Goal: Contribute content: Contribute content

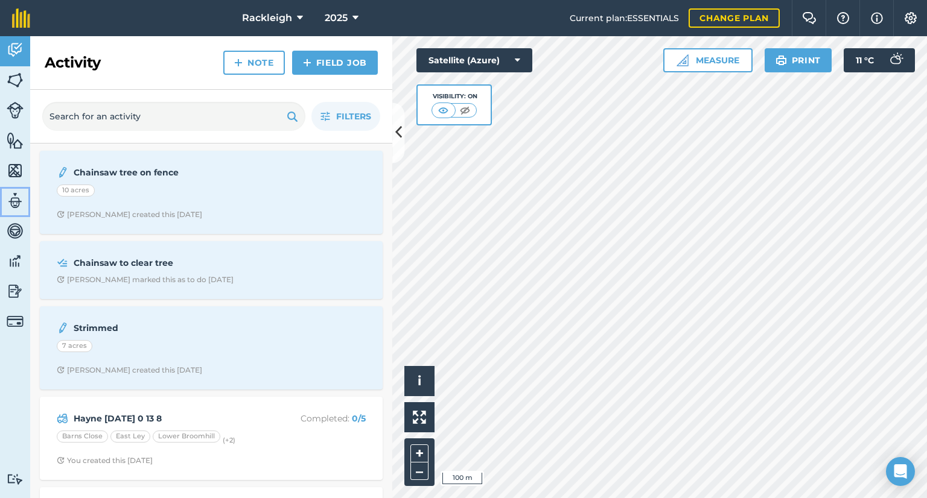
click at [12, 202] on img at bounding box center [15, 201] width 17 height 18
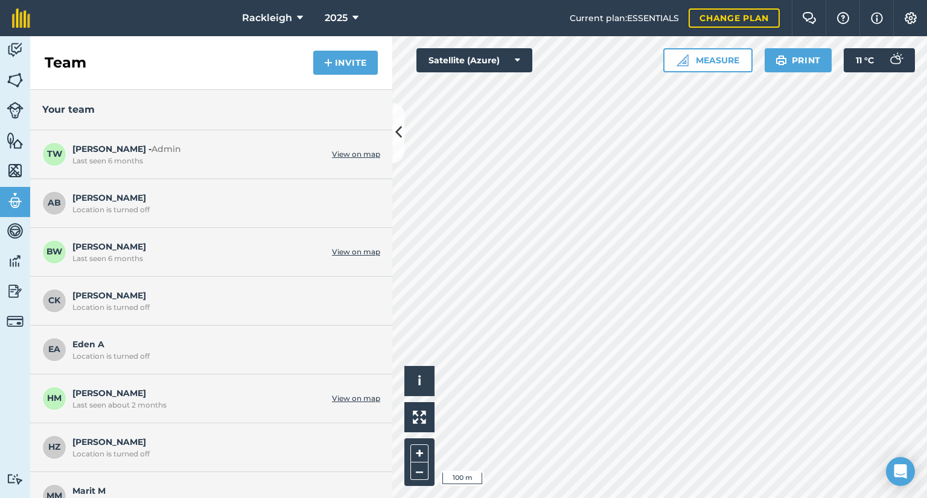
click at [350, 398] on link "View on map" at bounding box center [356, 399] width 48 height 10
click at [10, 49] on img at bounding box center [15, 50] width 17 height 18
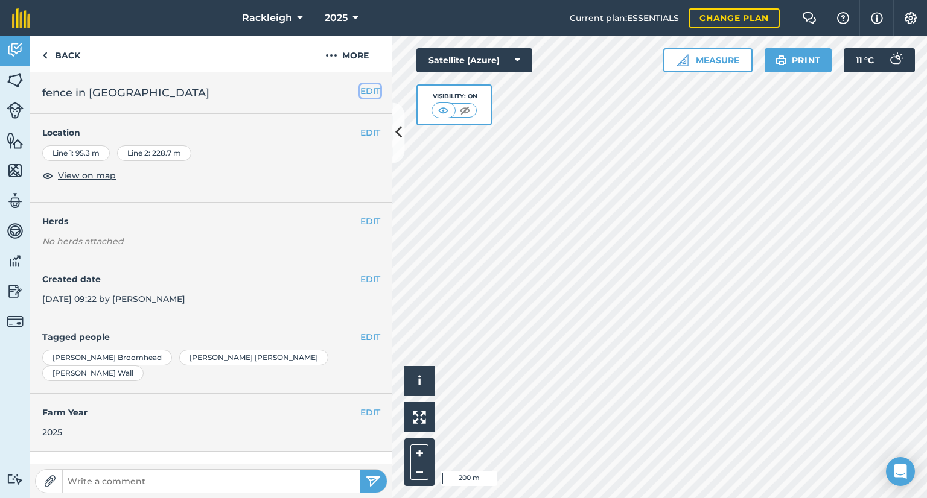
click at [360, 90] on button "EDIT" at bounding box center [370, 90] width 20 height 13
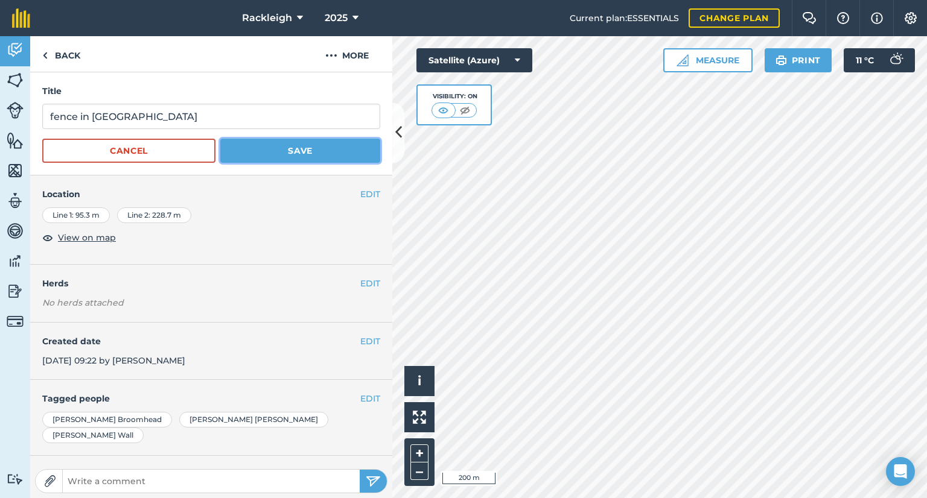
click at [303, 150] on button "Save" at bounding box center [300, 151] width 160 height 24
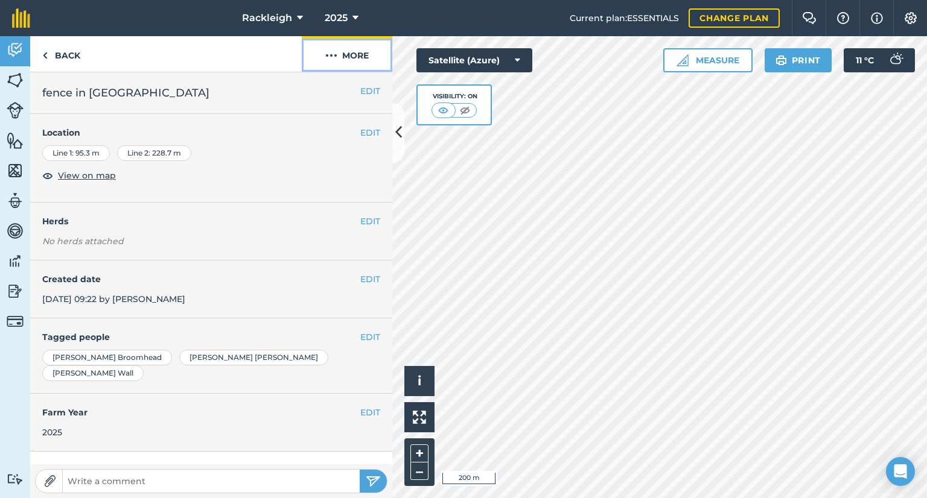
click at [360, 57] on button "More" at bounding box center [347, 54] width 90 height 36
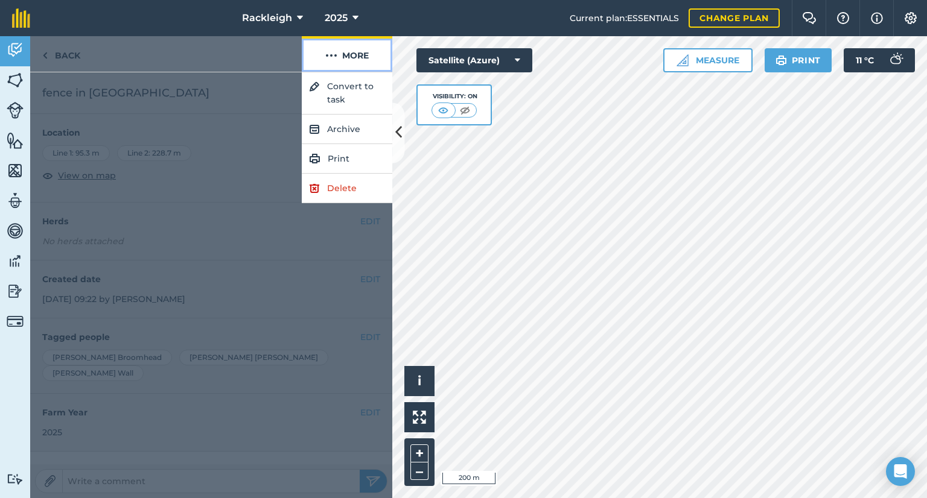
click at [363, 58] on button "More" at bounding box center [347, 54] width 90 height 36
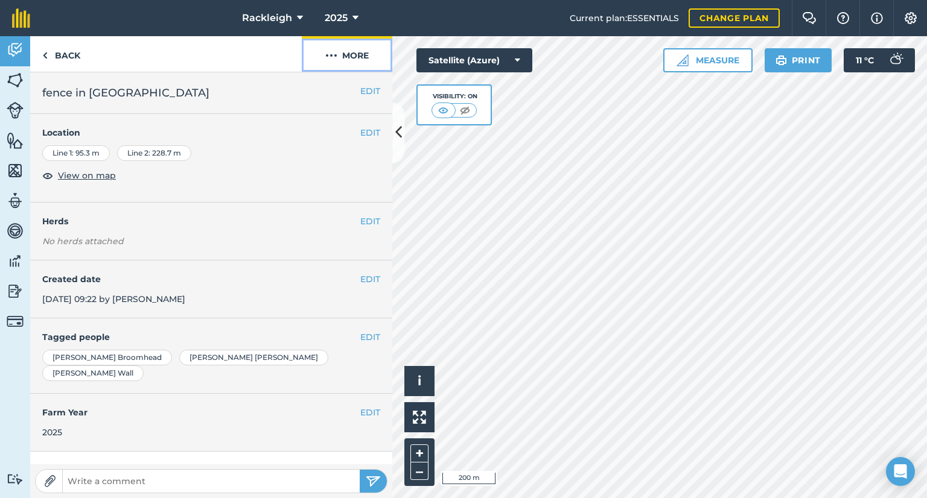
click at [349, 55] on button "More" at bounding box center [347, 54] width 90 height 36
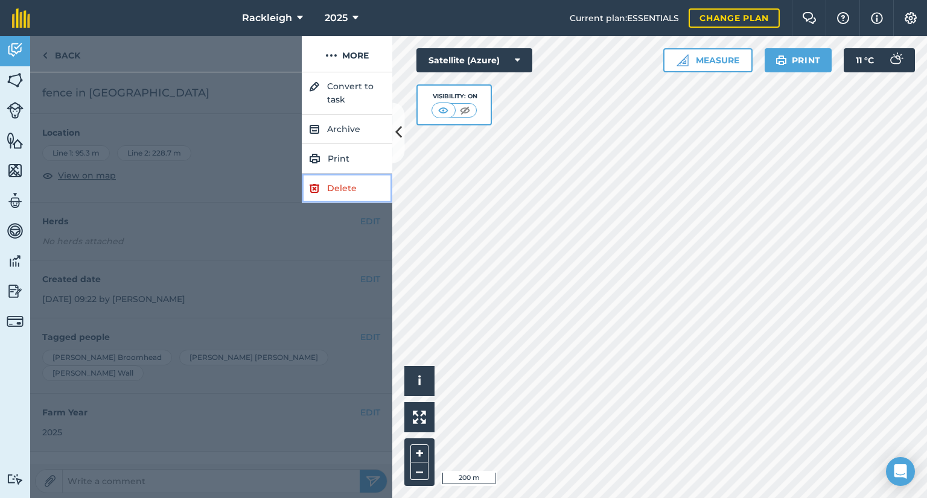
click at [335, 189] on link "Delete" at bounding box center [347, 189] width 90 height 30
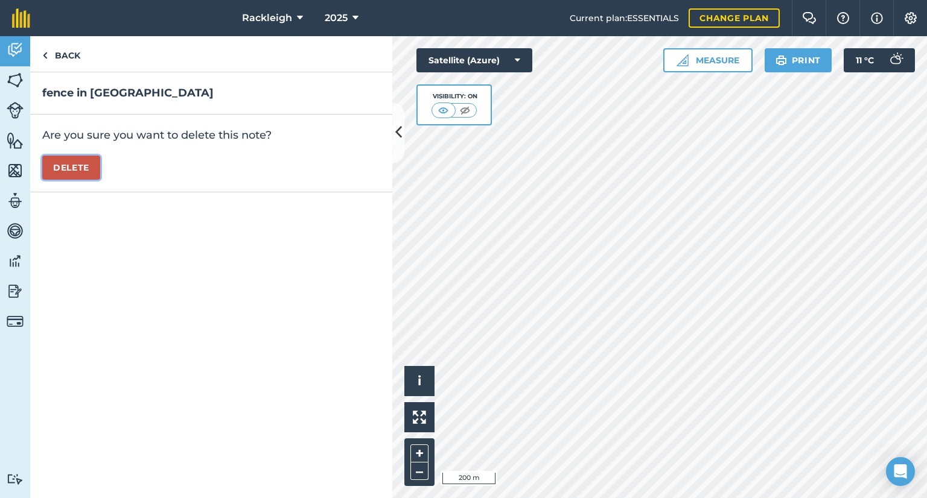
click at [74, 165] on button "Delete" at bounding box center [71, 168] width 58 height 24
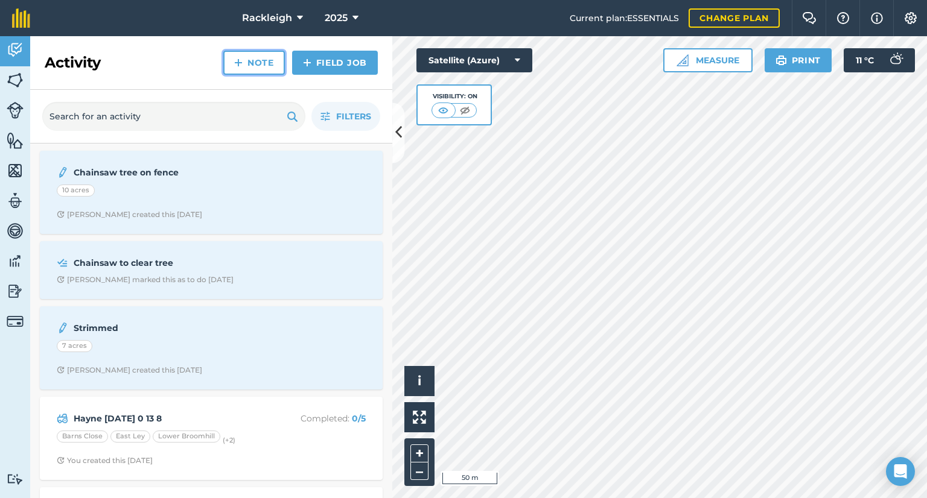
click at [256, 56] on link "Note" at bounding box center [254, 63] width 62 height 24
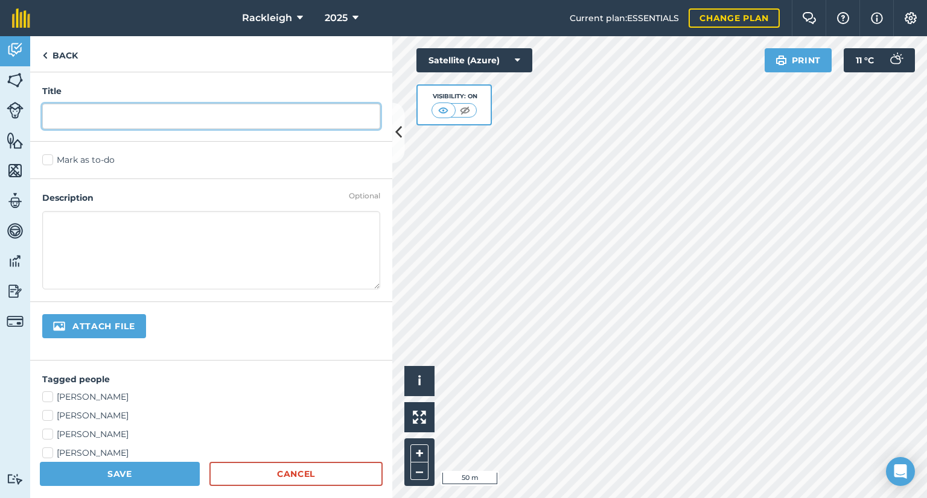
click at [184, 118] on input "text" at bounding box center [211, 116] width 338 height 25
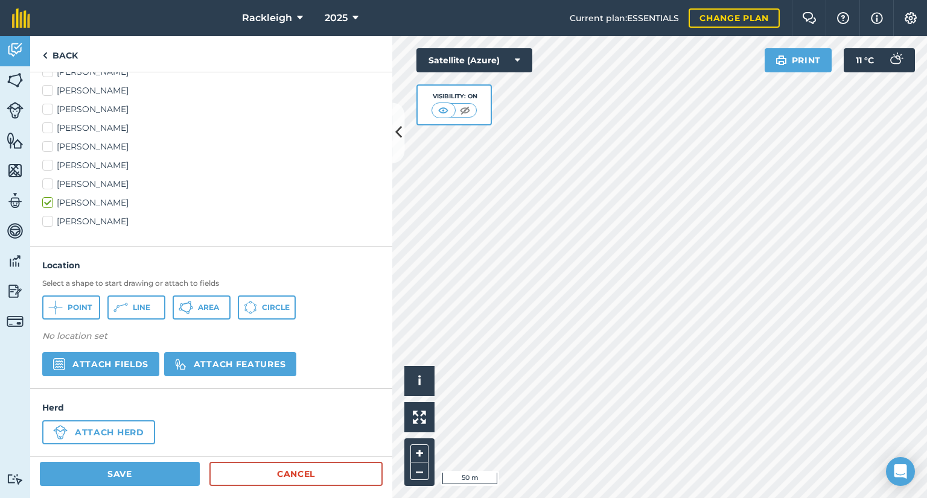
scroll to position [331, 0]
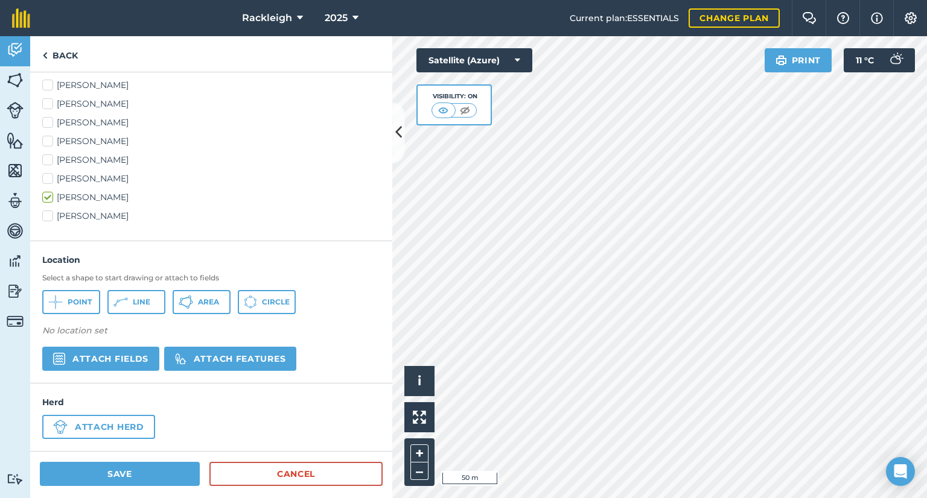
type input "[PERSON_NAME] [DATE]"
click at [135, 298] on span "Line" at bounding box center [141, 302] width 17 height 10
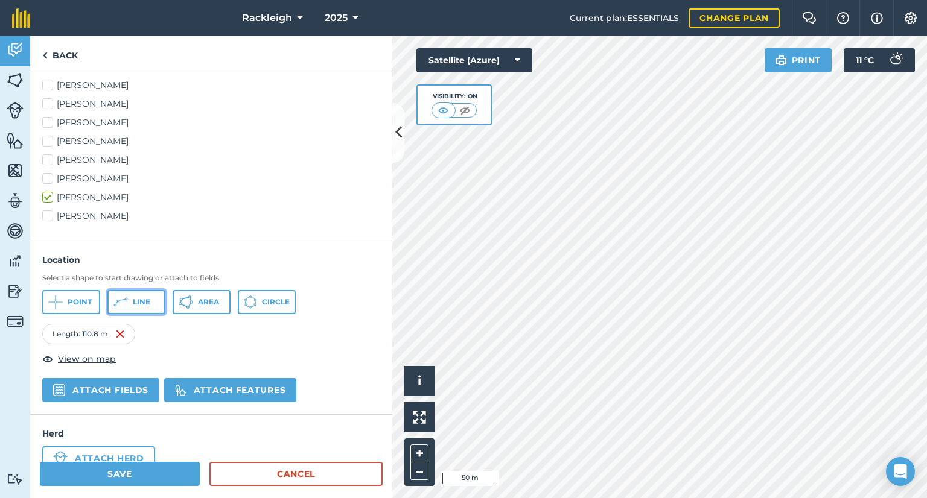
click at [141, 305] on span "Line" at bounding box center [141, 302] width 17 height 10
click at [142, 300] on span "Line" at bounding box center [141, 302] width 17 height 10
click at [136, 302] on span "Line" at bounding box center [141, 302] width 17 height 10
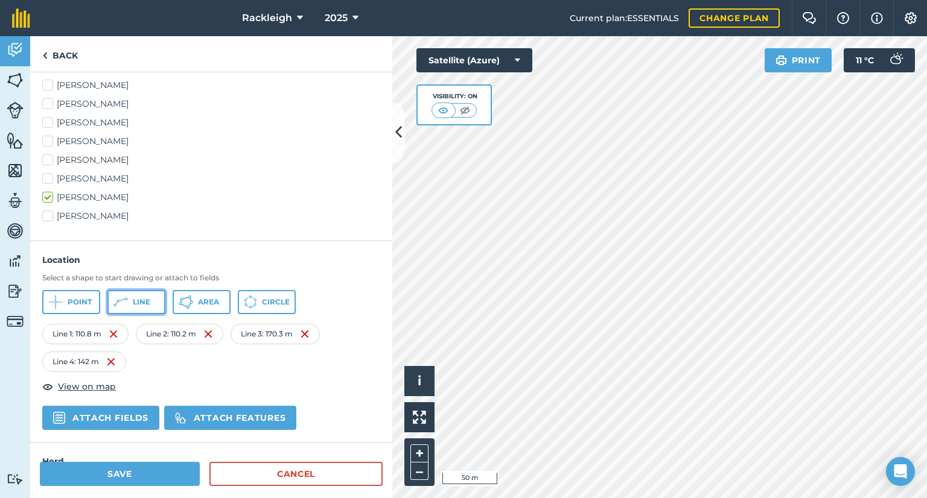
click at [134, 295] on button "Line" at bounding box center [136, 302] width 58 height 24
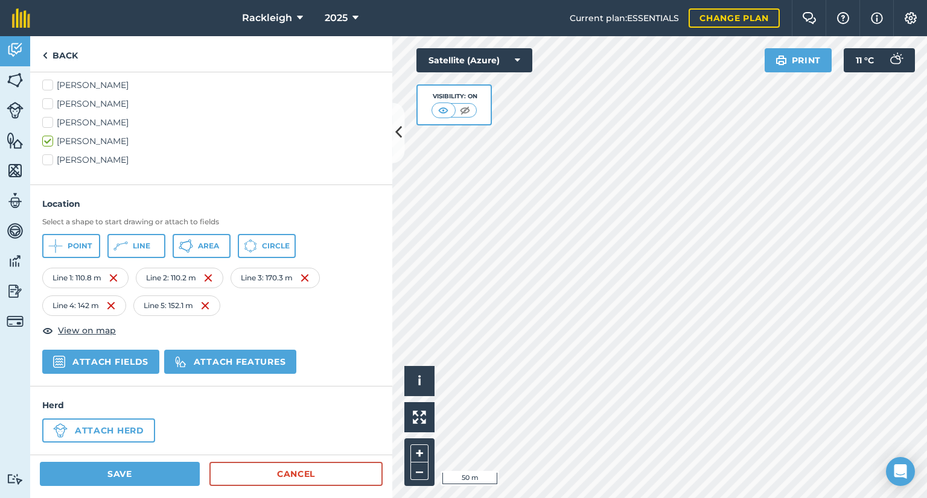
scroll to position [389, 0]
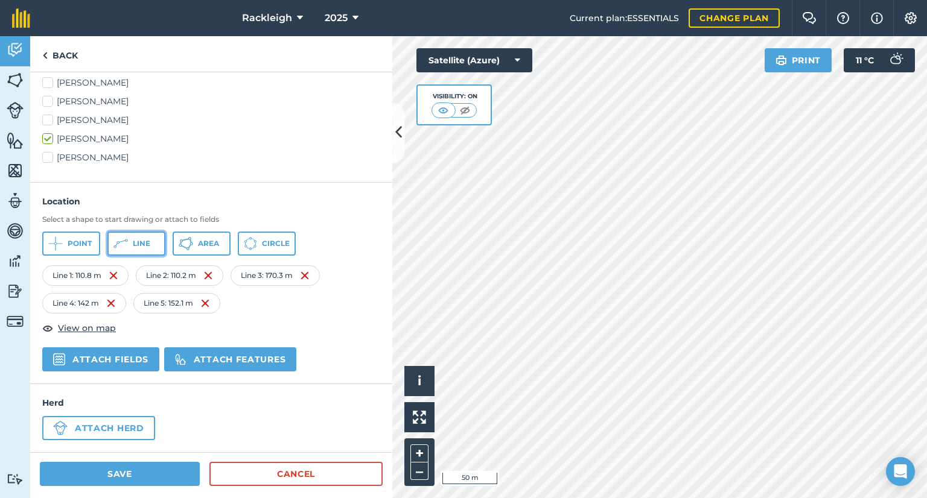
click at [136, 242] on span "Line" at bounding box center [141, 244] width 17 height 10
click at [215, 353] on button "Attach features" at bounding box center [230, 360] width 132 height 24
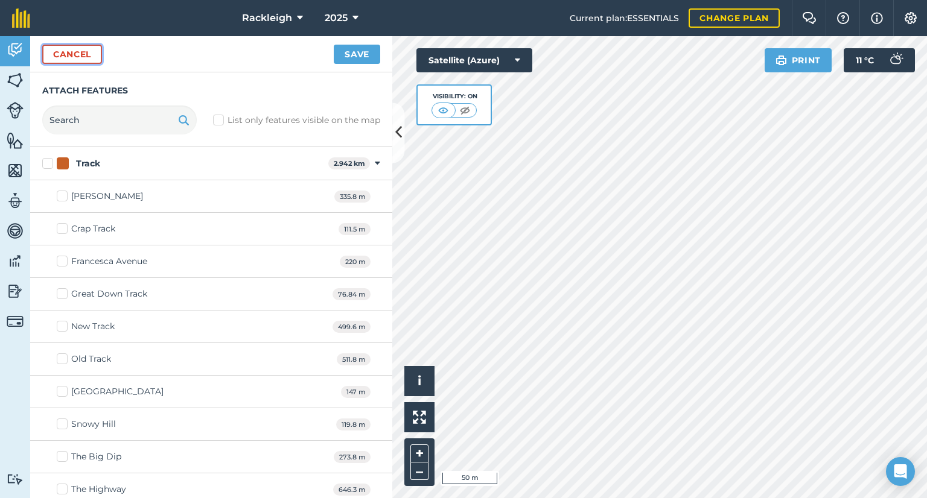
click at [70, 57] on button "Cancel" at bounding box center [72, 54] width 60 height 19
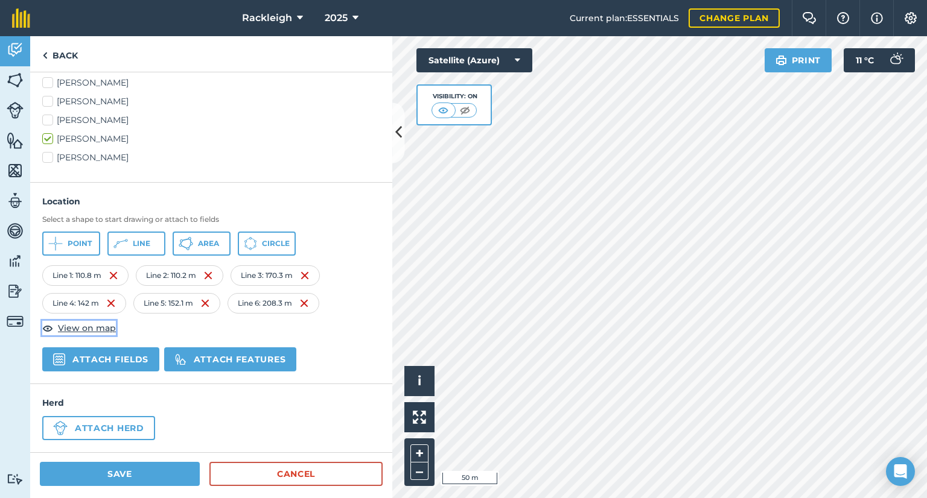
click at [100, 323] on span "View on map" at bounding box center [87, 328] width 58 height 13
click at [147, 244] on span "Line" at bounding box center [141, 244] width 17 height 10
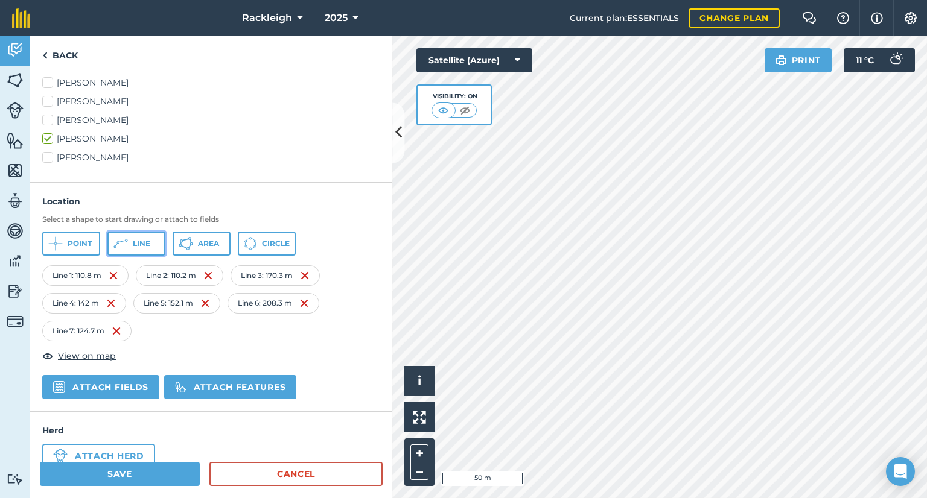
click at [152, 242] on button "Line" at bounding box center [136, 244] width 58 height 24
click at [136, 246] on span "Line" at bounding box center [141, 244] width 17 height 10
click at [396, 133] on icon at bounding box center [398, 132] width 7 height 21
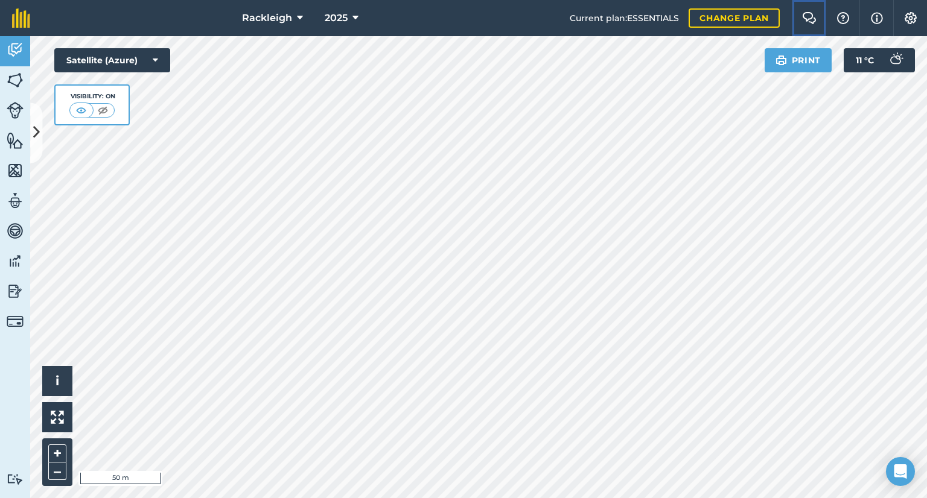
click at [809, 14] on img at bounding box center [809, 18] width 14 height 12
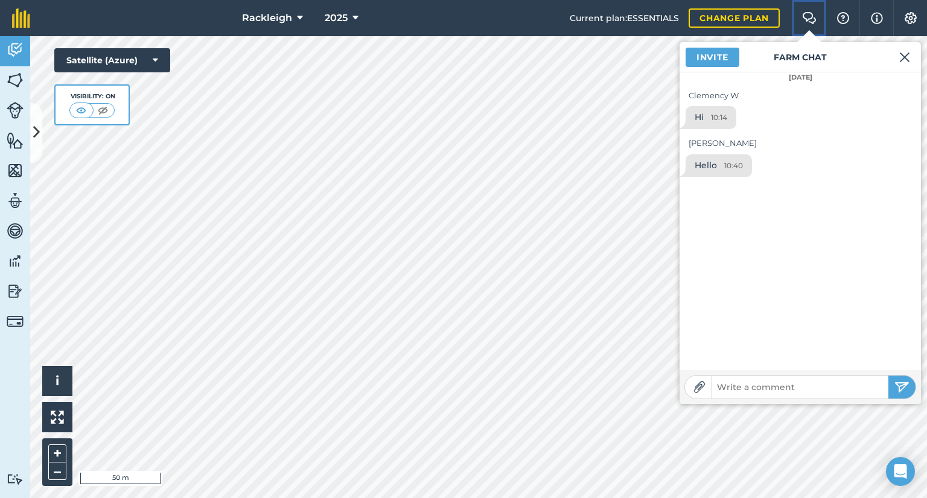
click at [809, 14] on img at bounding box center [809, 18] width 14 height 12
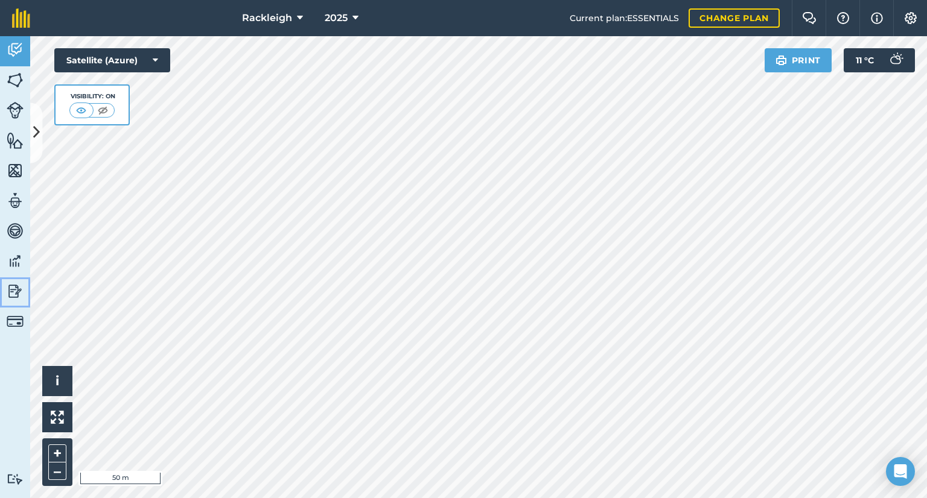
click at [12, 293] on img at bounding box center [15, 291] width 17 height 18
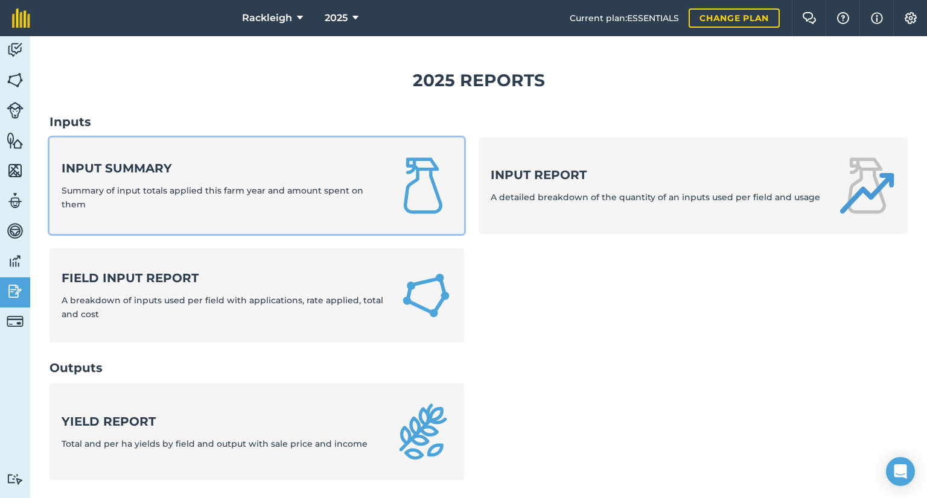
click at [130, 165] on strong "Input summary" at bounding box center [221, 168] width 318 height 17
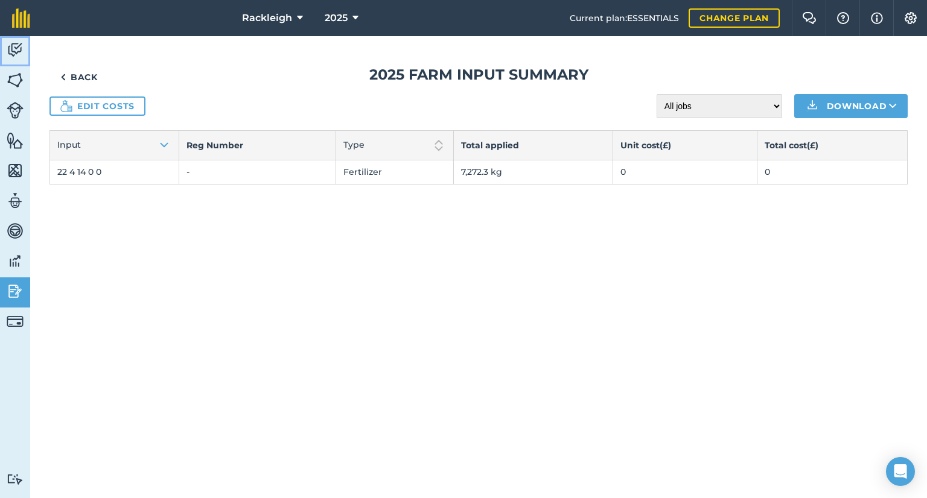
click at [11, 50] on img at bounding box center [15, 50] width 17 height 18
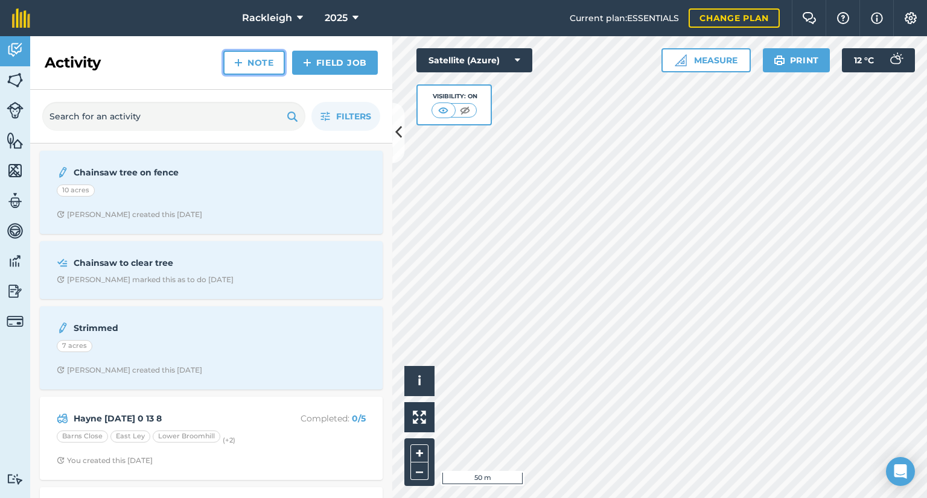
click at [255, 68] on link "Note" at bounding box center [254, 63] width 62 height 24
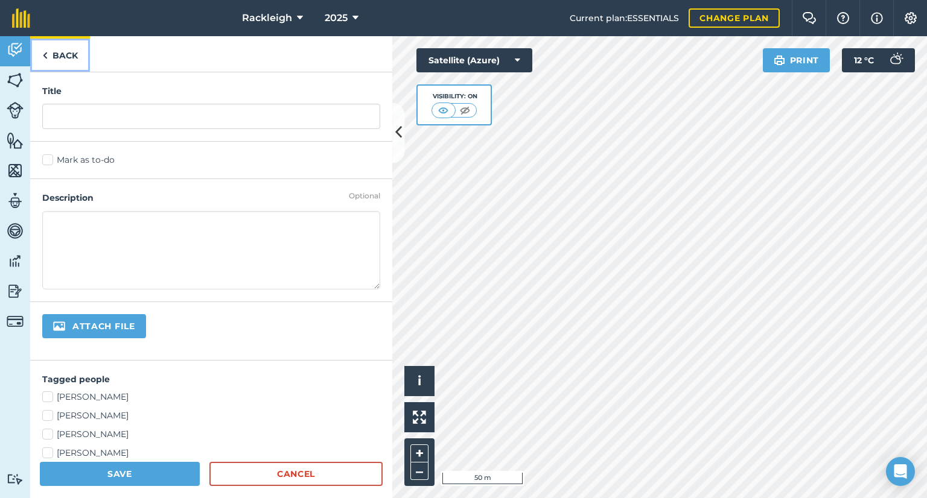
click at [65, 53] on link "Back" at bounding box center [60, 54] width 60 height 36
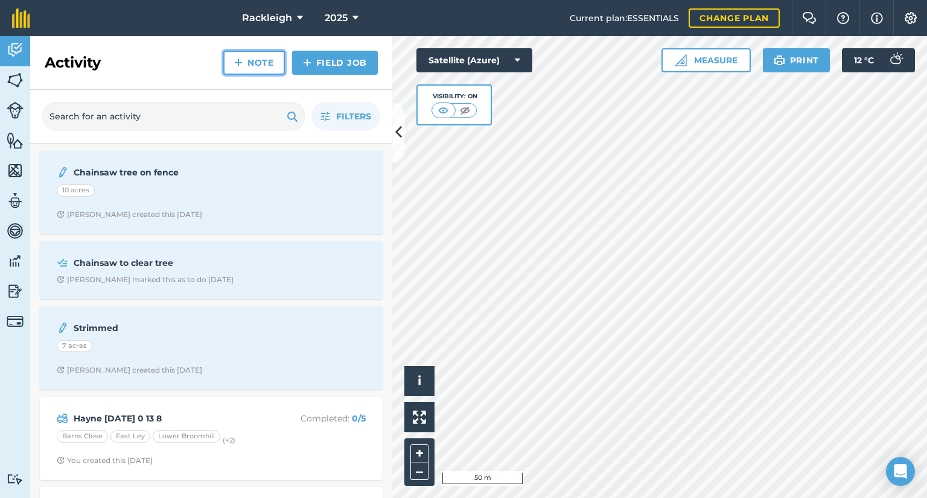
click at [253, 60] on link "Note" at bounding box center [254, 63] width 62 height 24
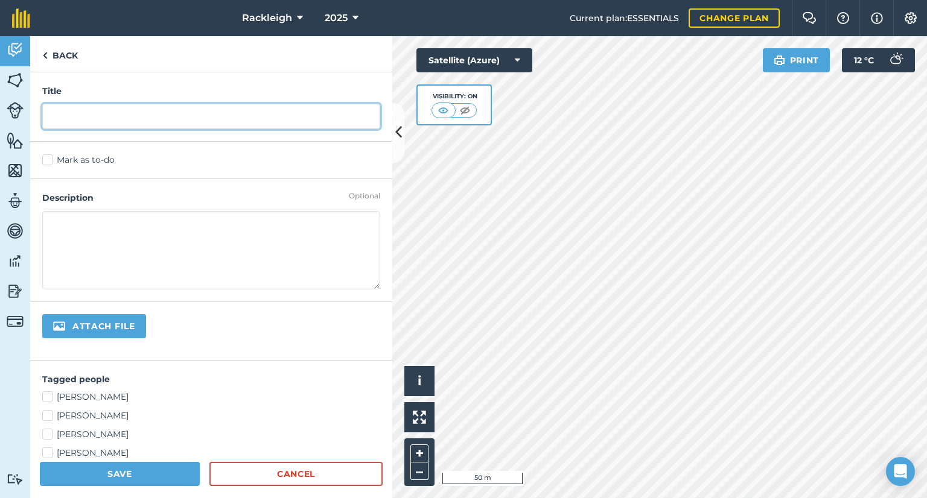
click at [118, 121] on input "text" at bounding box center [211, 116] width 338 height 25
type input "[PERSON_NAME] [DATE]"
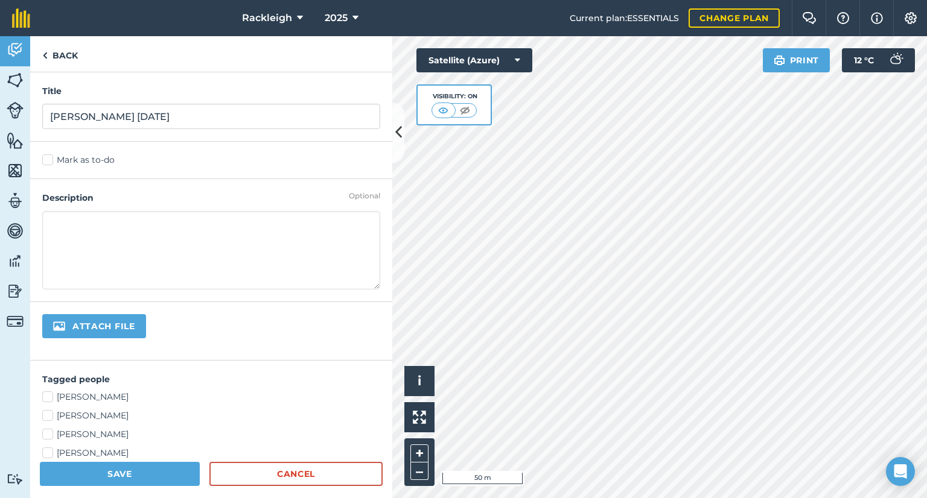
click at [49, 164] on label "Mark as to-do" at bounding box center [211, 160] width 338 height 13
click at [49, 162] on input "Mark as to-do" at bounding box center [46, 158] width 8 height 8
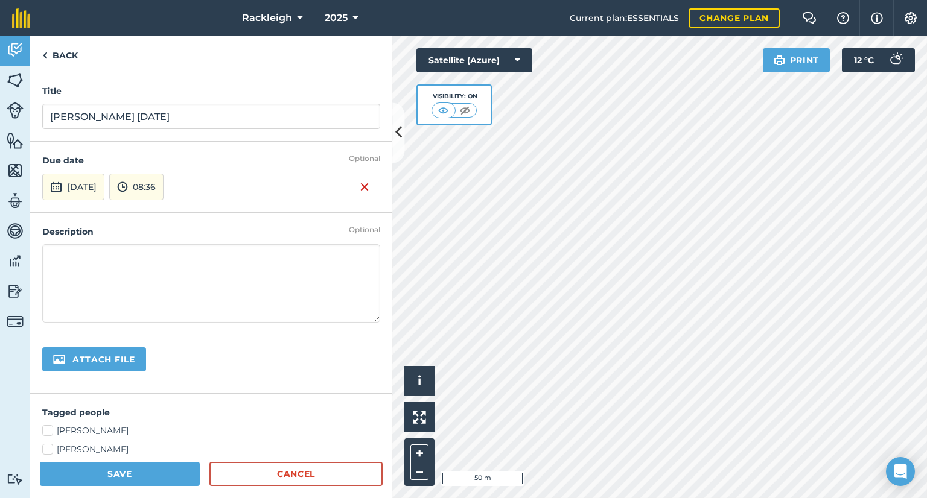
click at [81, 255] on textarea at bounding box center [211, 283] width 338 height 78
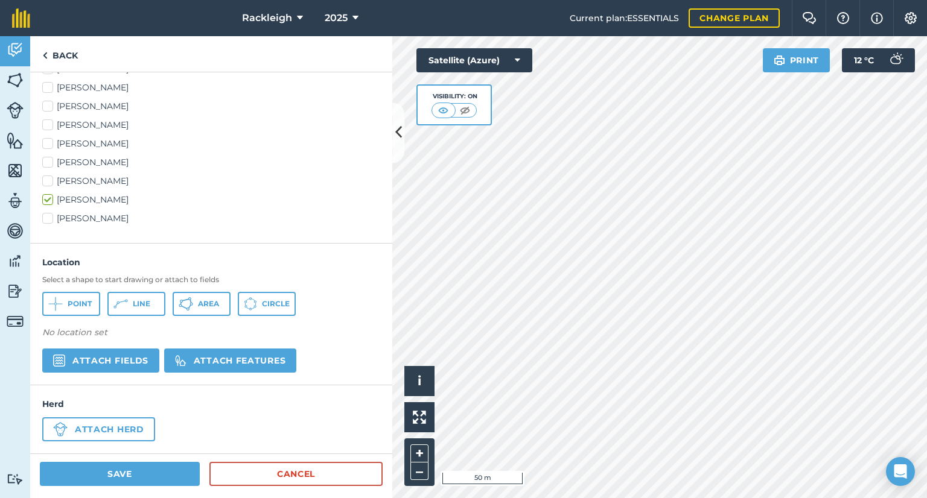
scroll to position [364, 0]
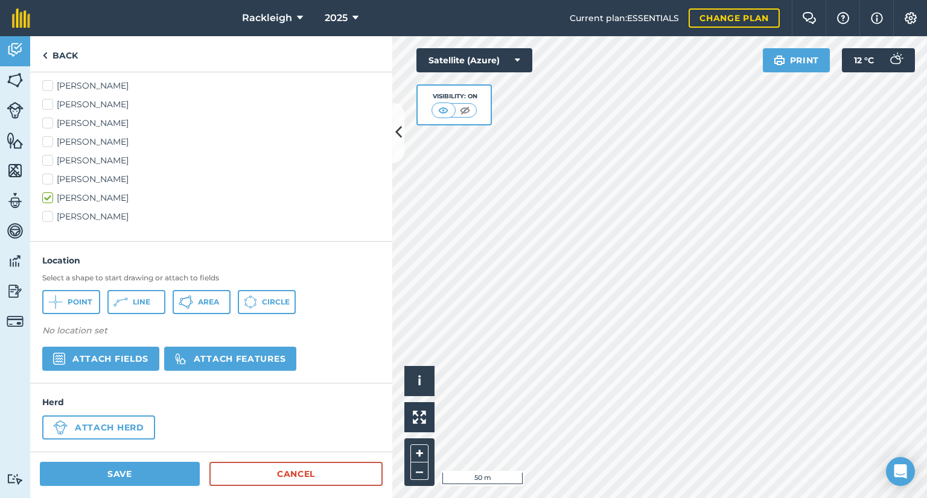
type textarea "Put 14 [PERSON_NAME] in each square"
click at [133, 303] on span "Line" at bounding box center [141, 302] width 17 height 10
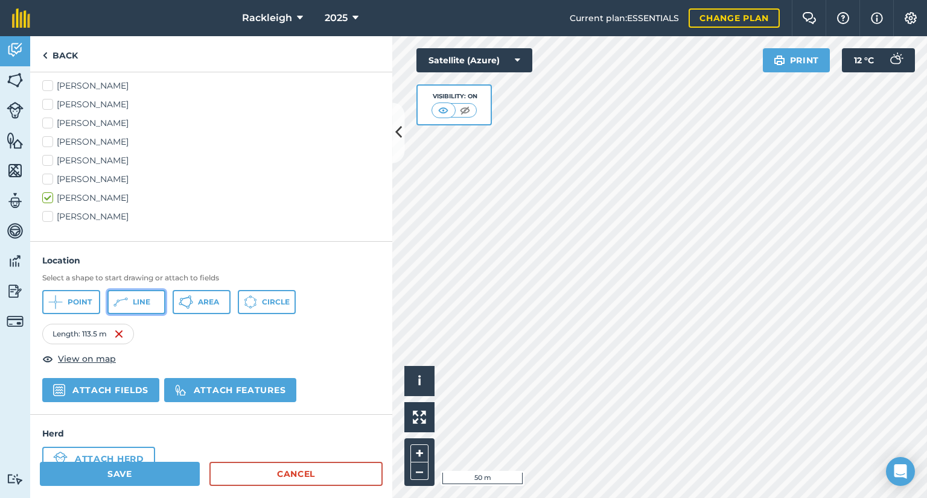
click at [145, 297] on span "Line" at bounding box center [141, 302] width 17 height 10
click at [136, 305] on span "Line" at bounding box center [141, 302] width 17 height 10
click at [127, 305] on icon at bounding box center [120, 302] width 14 height 14
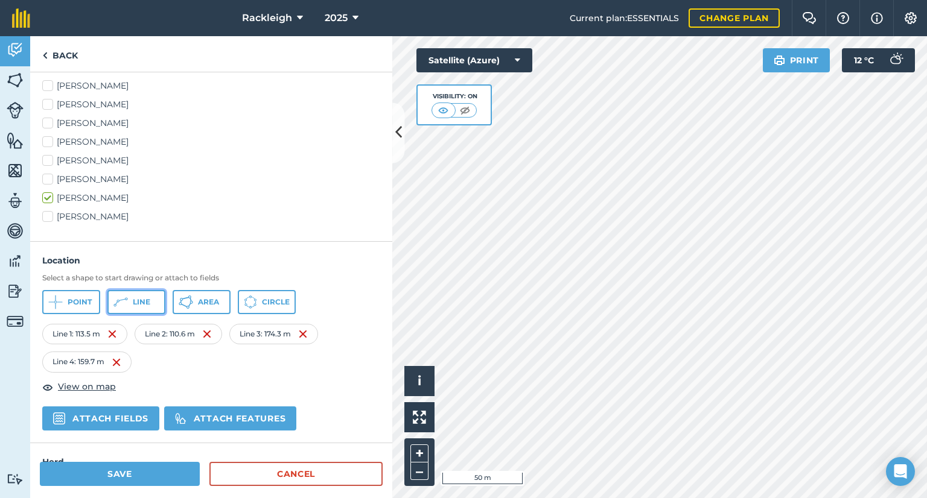
drag, startPoint x: 156, startPoint y: 303, endPoint x: 163, endPoint y: 299, distance: 8.1
click at [157, 302] on button "Line" at bounding box center [136, 302] width 58 height 24
click at [133, 298] on span "Line" at bounding box center [141, 302] width 17 height 10
click at [145, 307] on button "Line" at bounding box center [136, 302] width 58 height 24
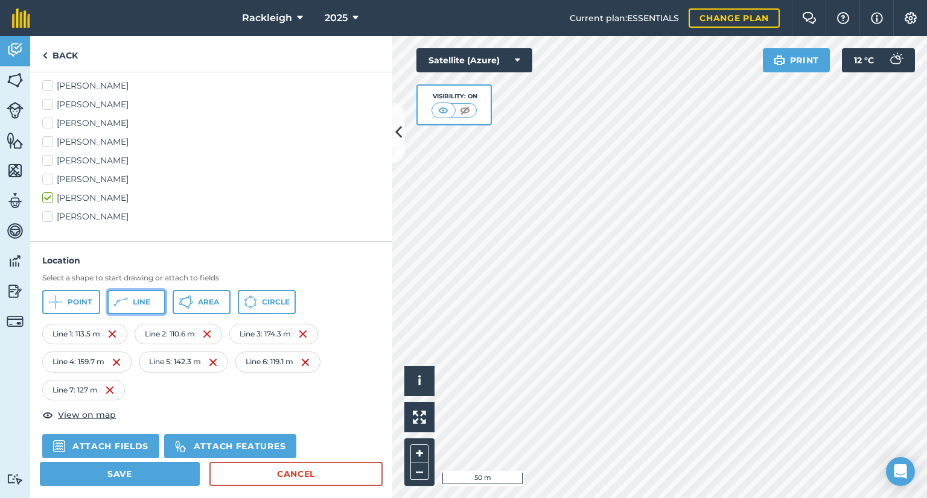
click at [121, 302] on icon at bounding box center [120, 302] width 14 height 14
click at [147, 299] on span "Line" at bounding box center [141, 302] width 17 height 10
click at [144, 300] on span "Line" at bounding box center [141, 302] width 17 height 10
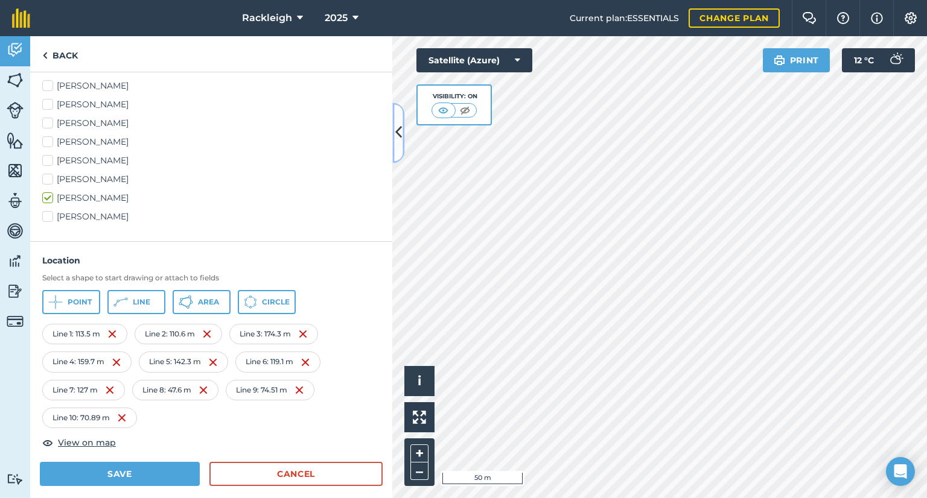
click at [402, 136] on button at bounding box center [398, 133] width 12 height 60
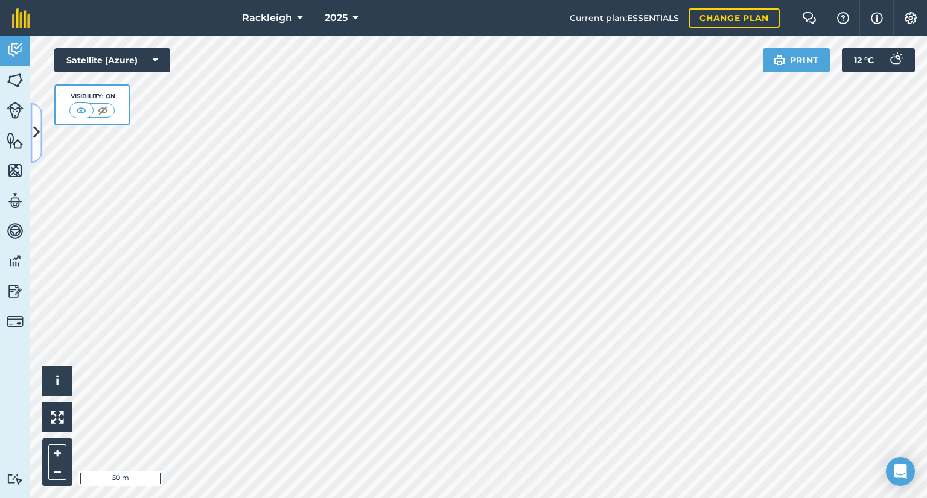
click at [39, 136] on icon at bounding box center [36, 132] width 7 height 21
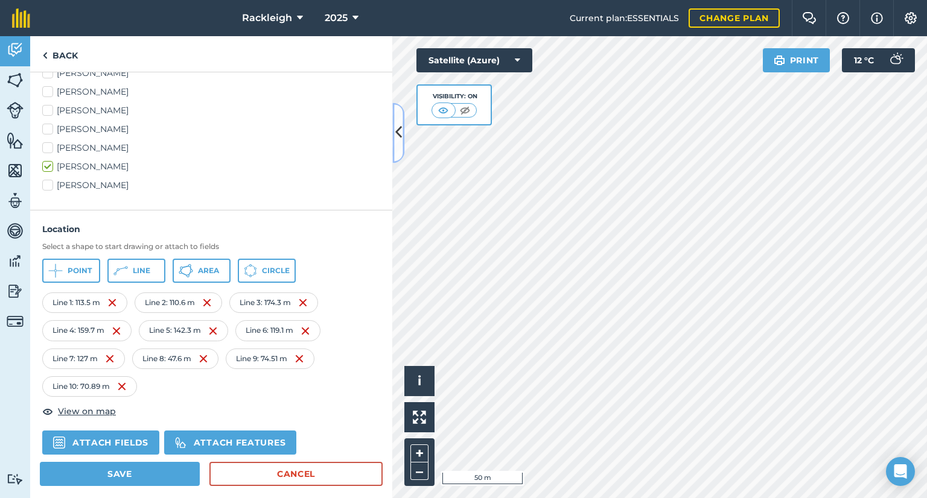
scroll to position [478, 0]
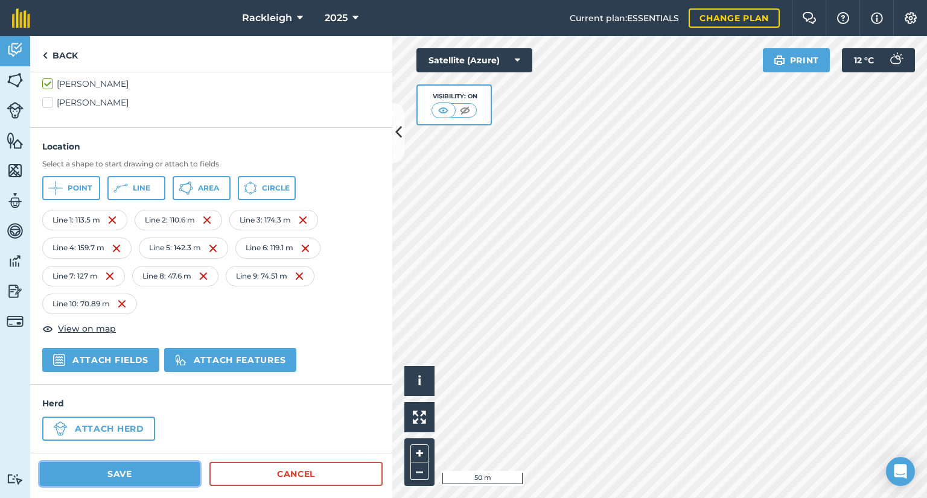
click at [99, 477] on button "Save" at bounding box center [120, 474] width 160 height 24
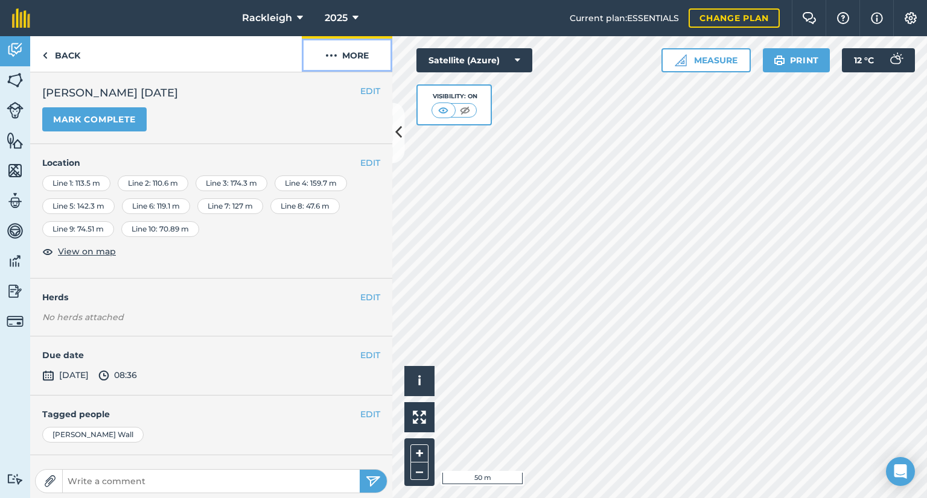
click at [342, 52] on button "More" at bounding box center [347, 54] width 90 height 36
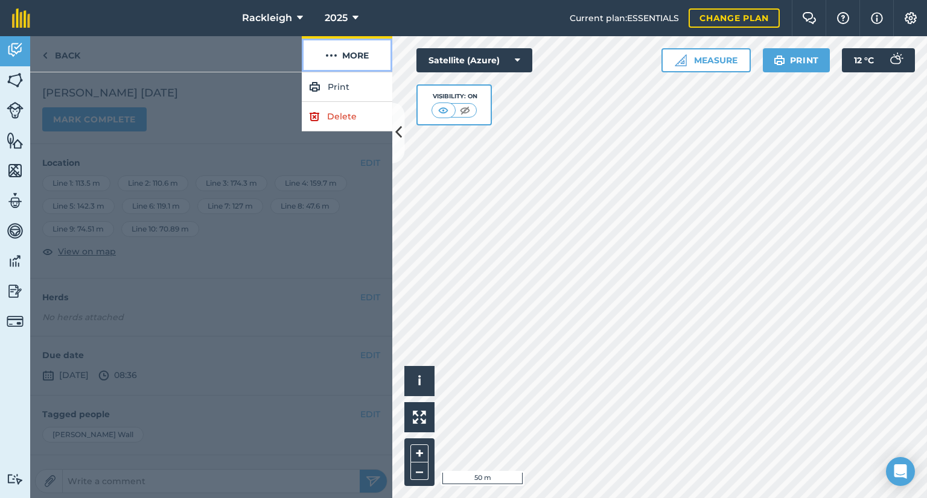
click at [342, 52] on button "More" at bounding box center [347, 54] width 90 height 36
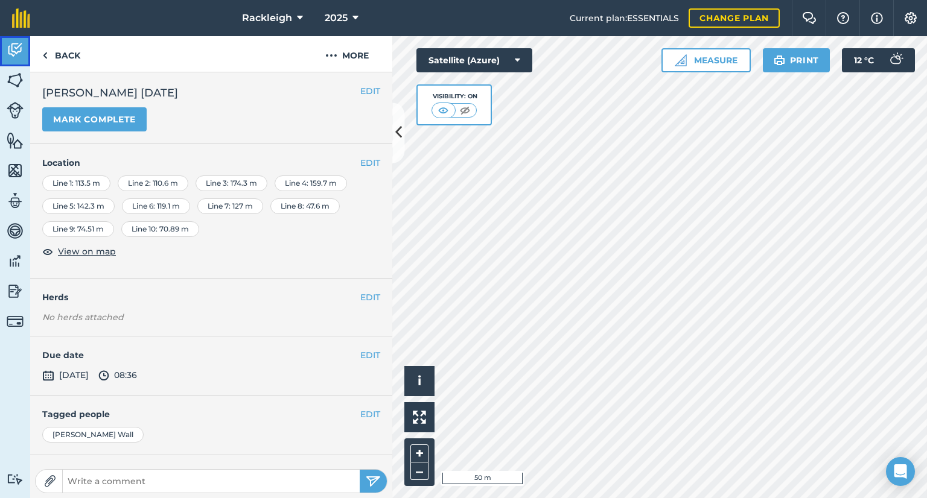
click at [18, 58] on img at bounding box center [15, 50] width 17 height 18
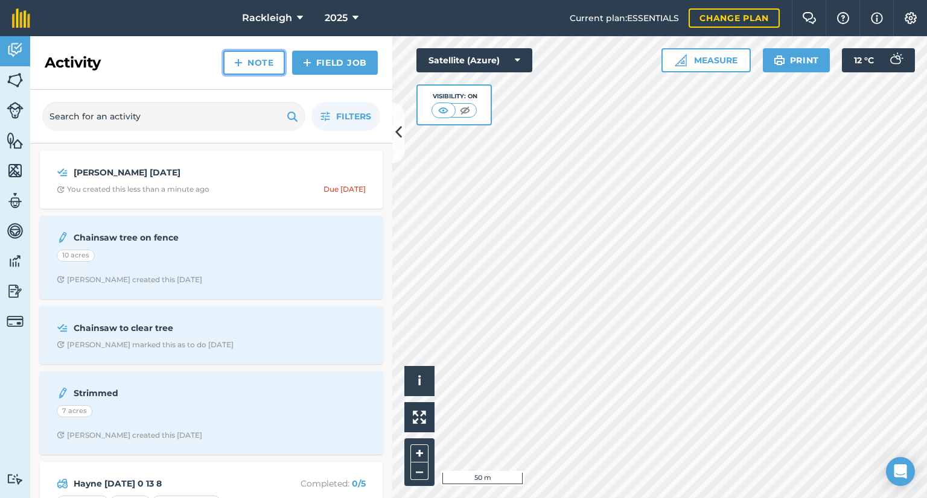
click at [263, 62] on link "Note" at bounding box center [254, 63] width 62 height 24
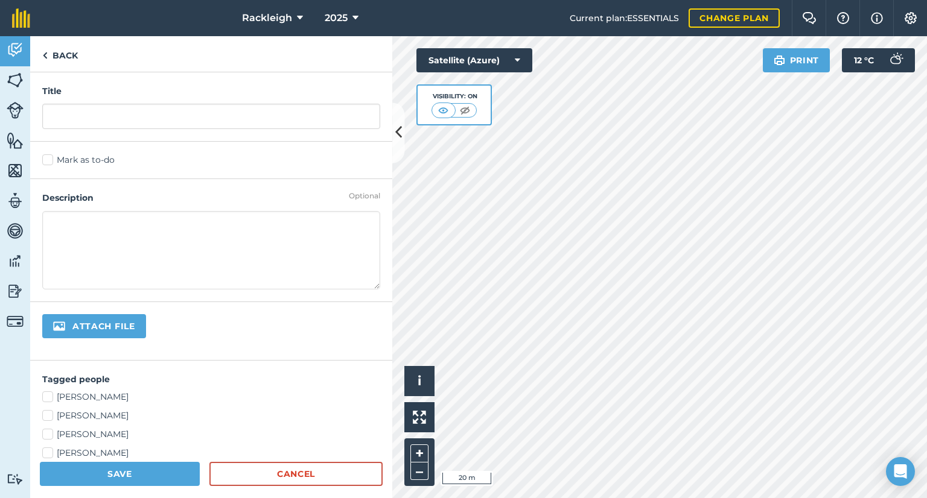
click at [629, 498] on html "Rackleigh 2025 Current plan : ESSENTIALS Change plan Farm Chat Help Info Settin…" at bounding box center [463, 249] width 927 height 498
click at [394, 137] on button at bounding box center [398, 133] width 12 height 60
